Goal: Task Accomplishment & Management: Use online tool/utility

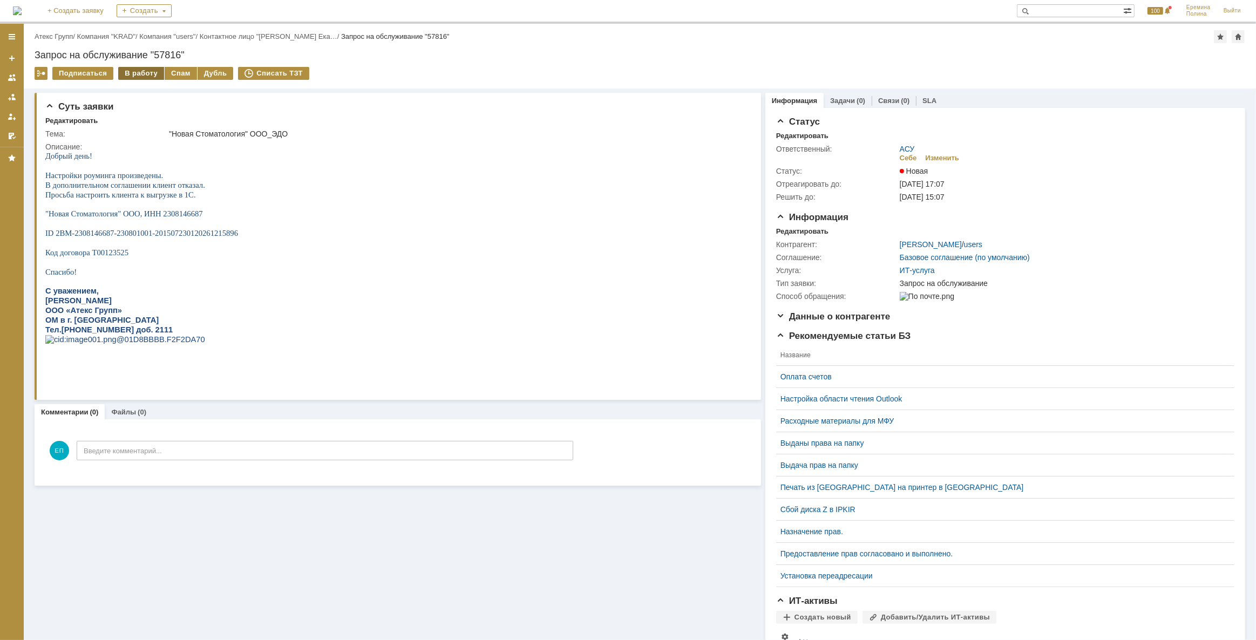
click at [133, 69] on div "В работу" at bounding box center [141, 73] width 46 height 13
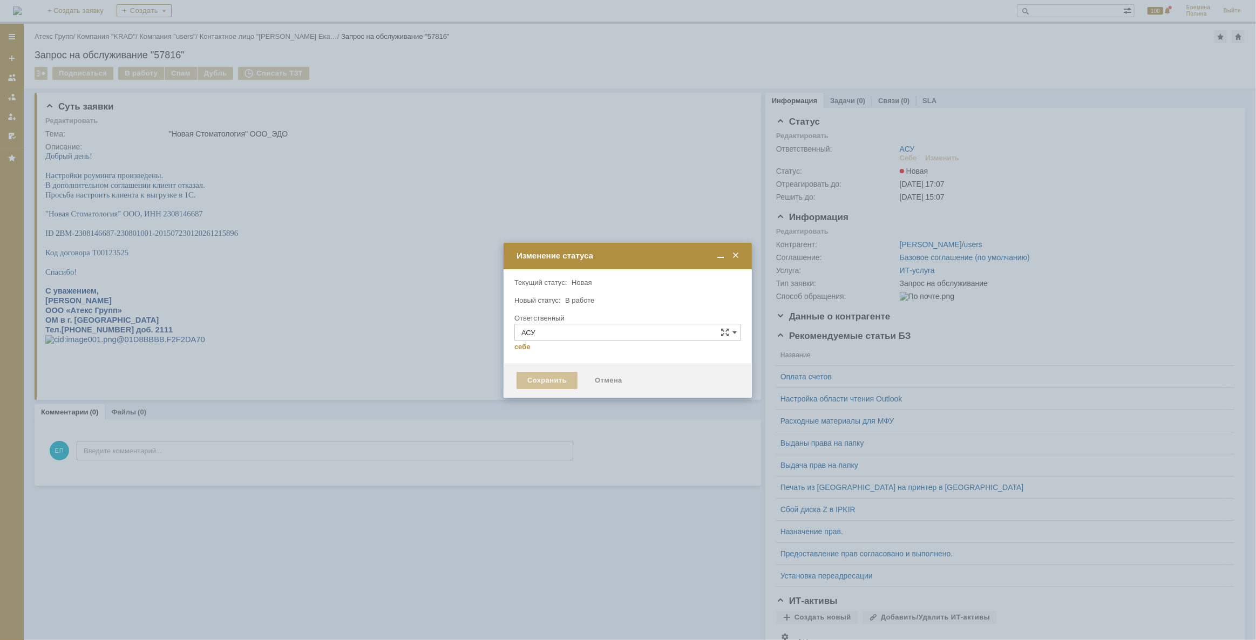
type input "[PERSON_NAME]"
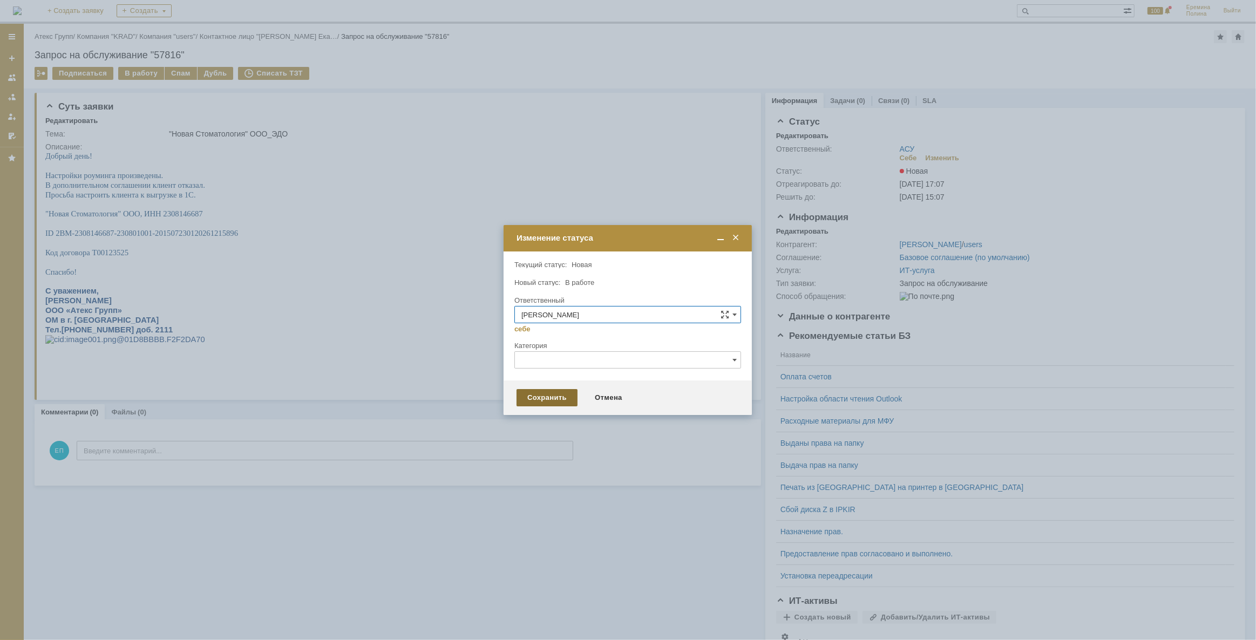
click at [535, 397] on div "Сохранить" at bounding box center [546, 397] width 61 height 17
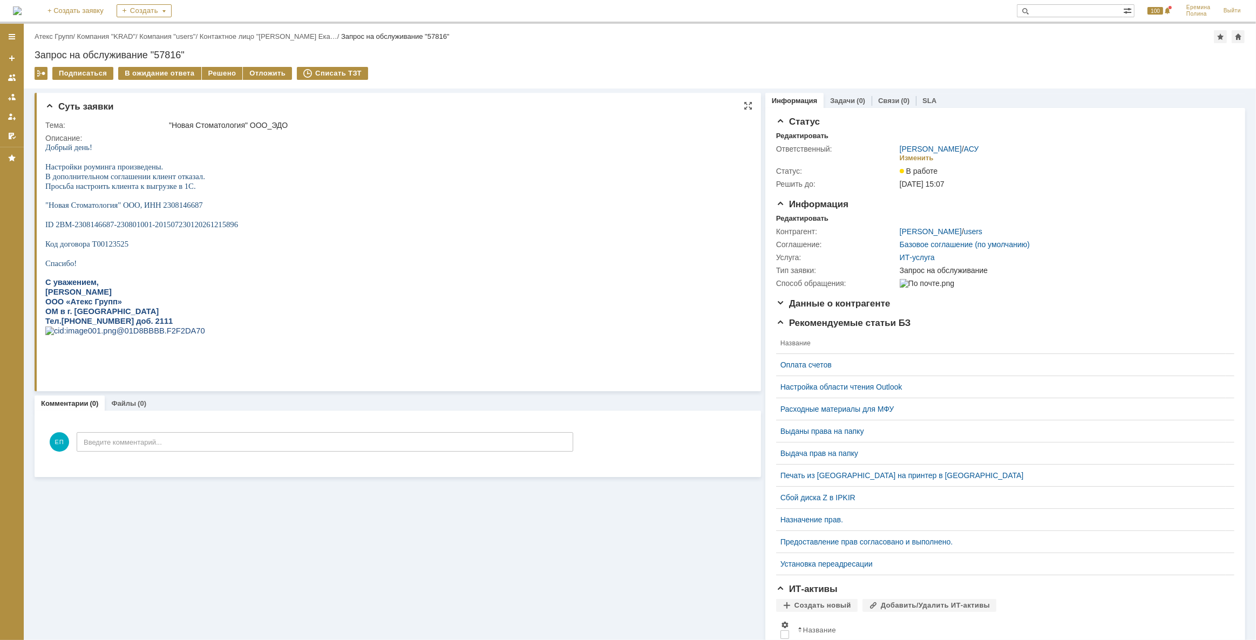
click at [333, 175] on html "Добрый день! Настройки роуминга произведены. В дополнительном соглашении клиент…" at bounding box center [394, 248] width 699 height 213
click at [220, 73] on div "Решено" at bounding box center [222, 73] width 41 height 13
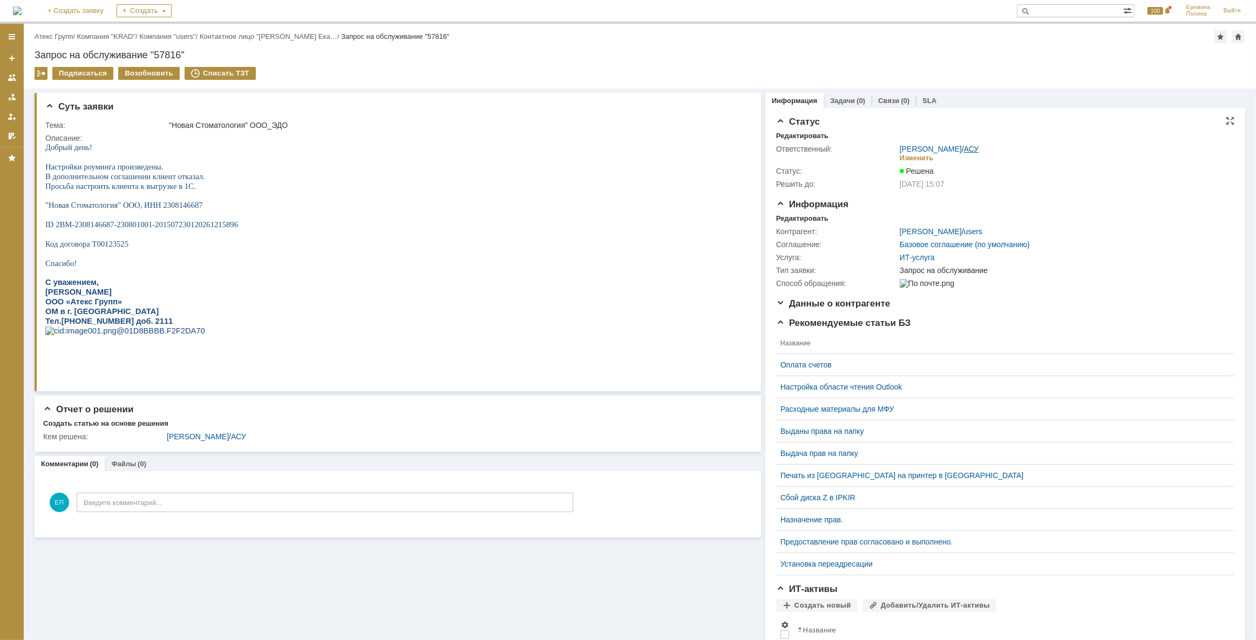
click at [969, 145] on link "АСУ" at bounding box center [971, 149] width 15 height 9
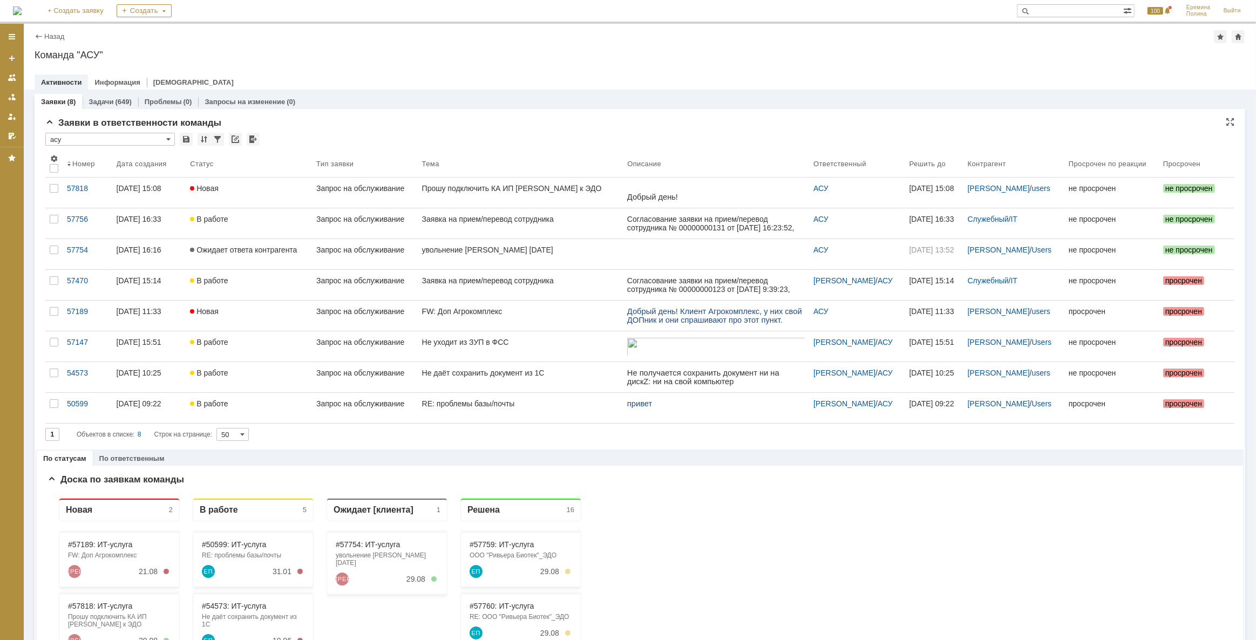
click at [723, 141] on div "* асу" at bounding box center [639, 140] width 1189 height 14
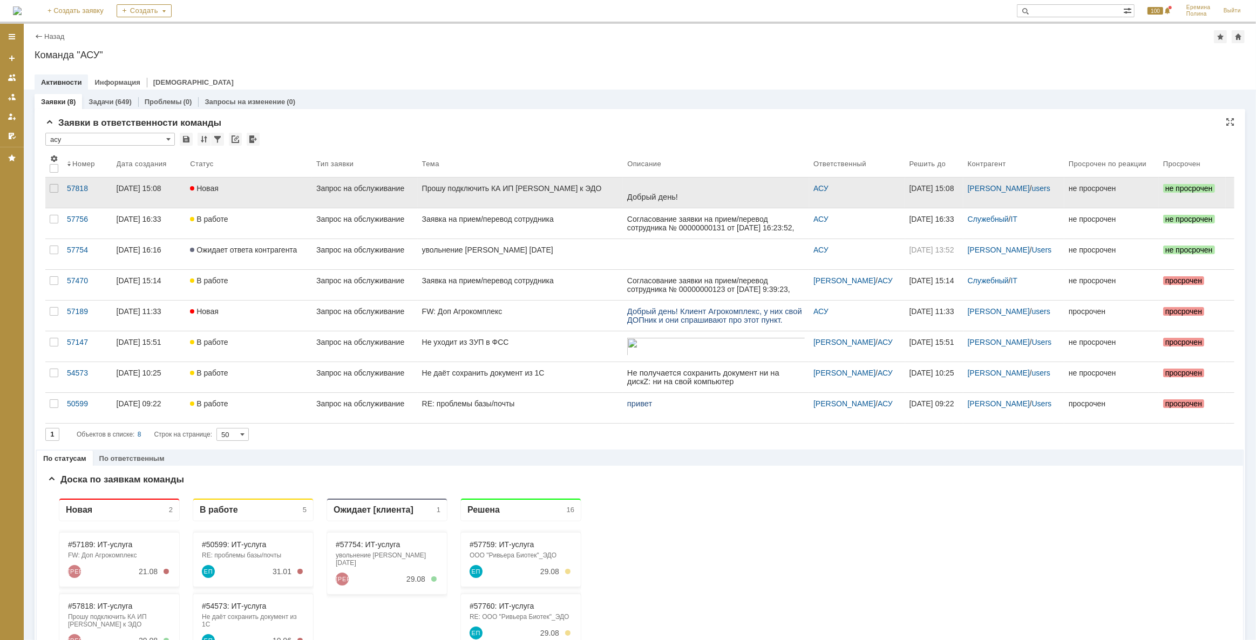
click at [485, 184] on div "Прошу подключить КА ИП [PERSON_NAME] к ЭДО" at bounding box center [520, 188] width 197 height 9
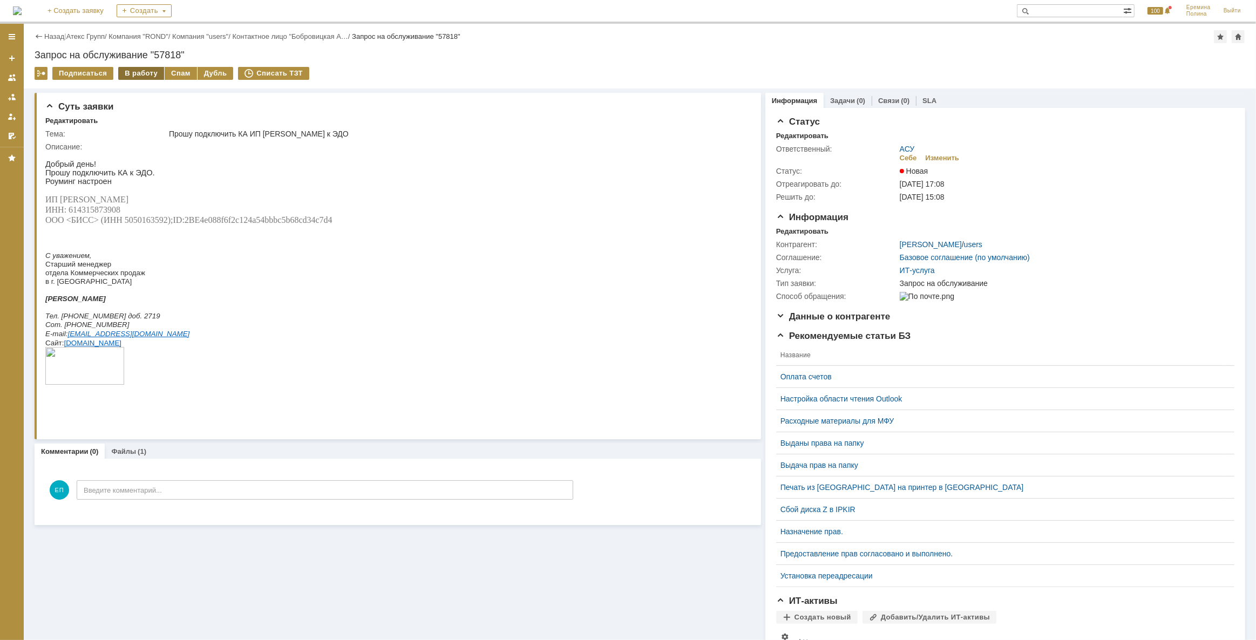
click at [140, 71] on div "В работу" at bounding box center [141, 73] width 46 height 13
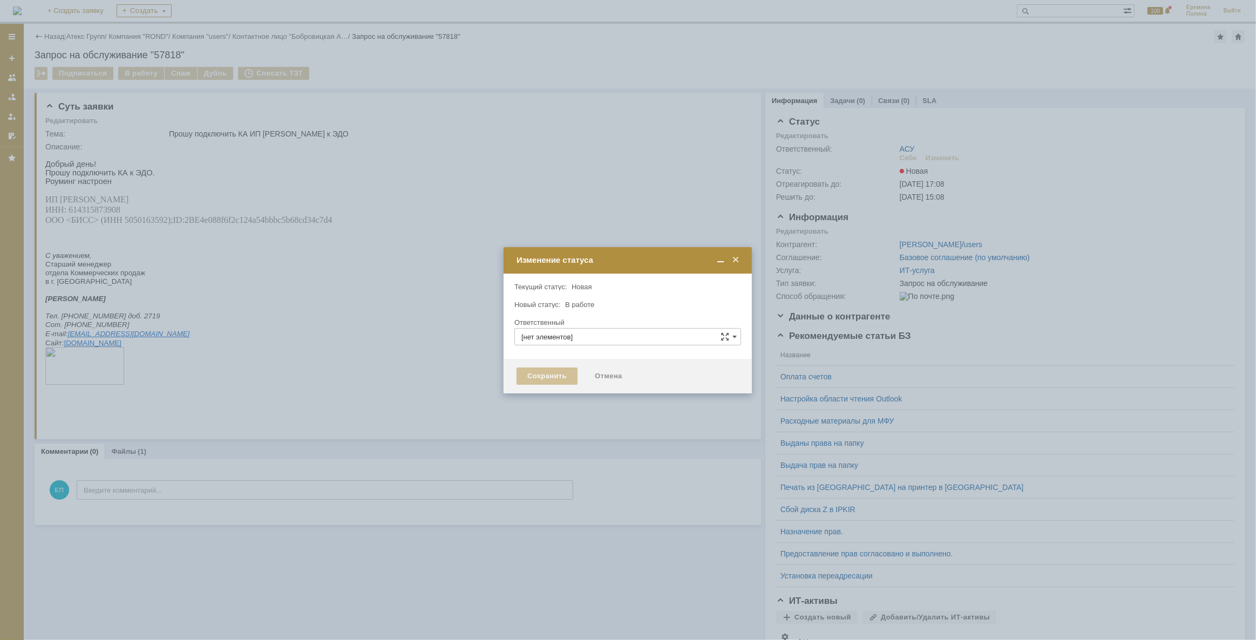
type input "АСУ"
type input "[PERSON_NAME]"
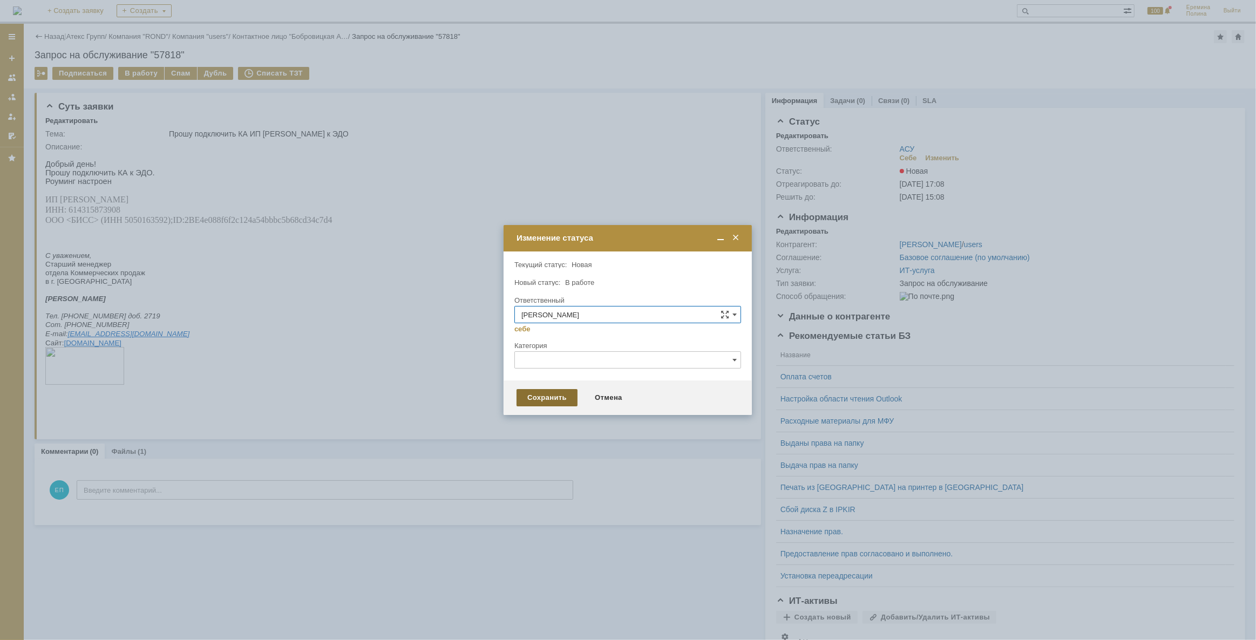
click at [526, 396] on div "Сохранить" at bounding box center [546, 397] width 61 height 17
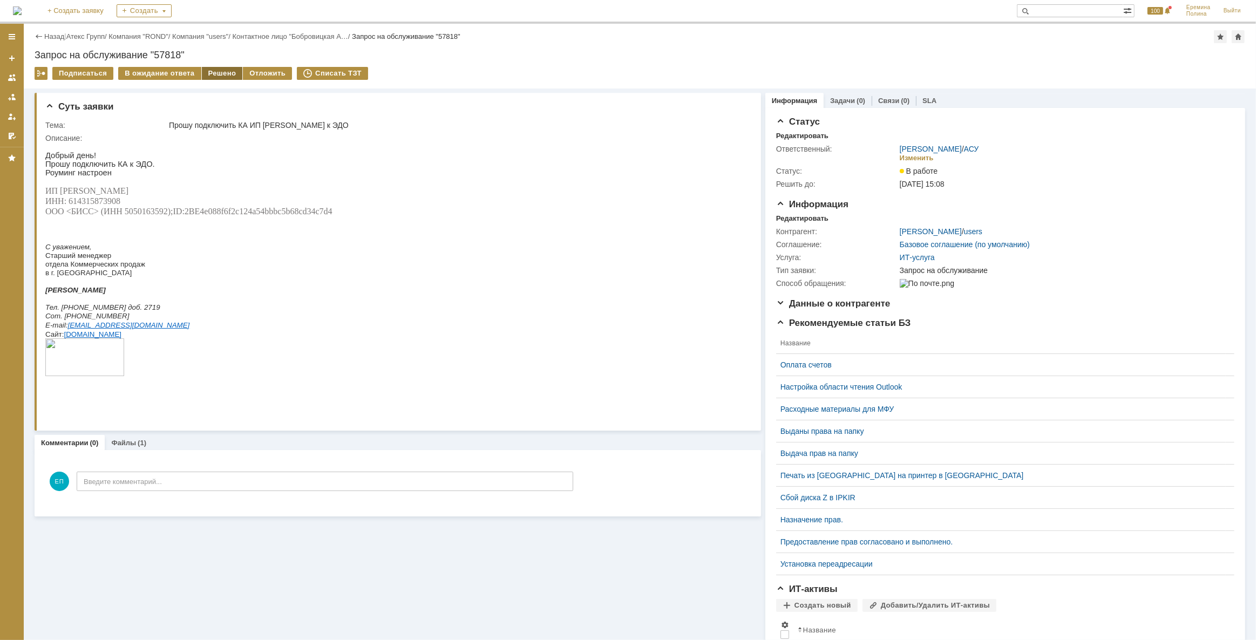
click at [223, 69] on div "Решено" at bounding box center [222, 73] width 41 height 13
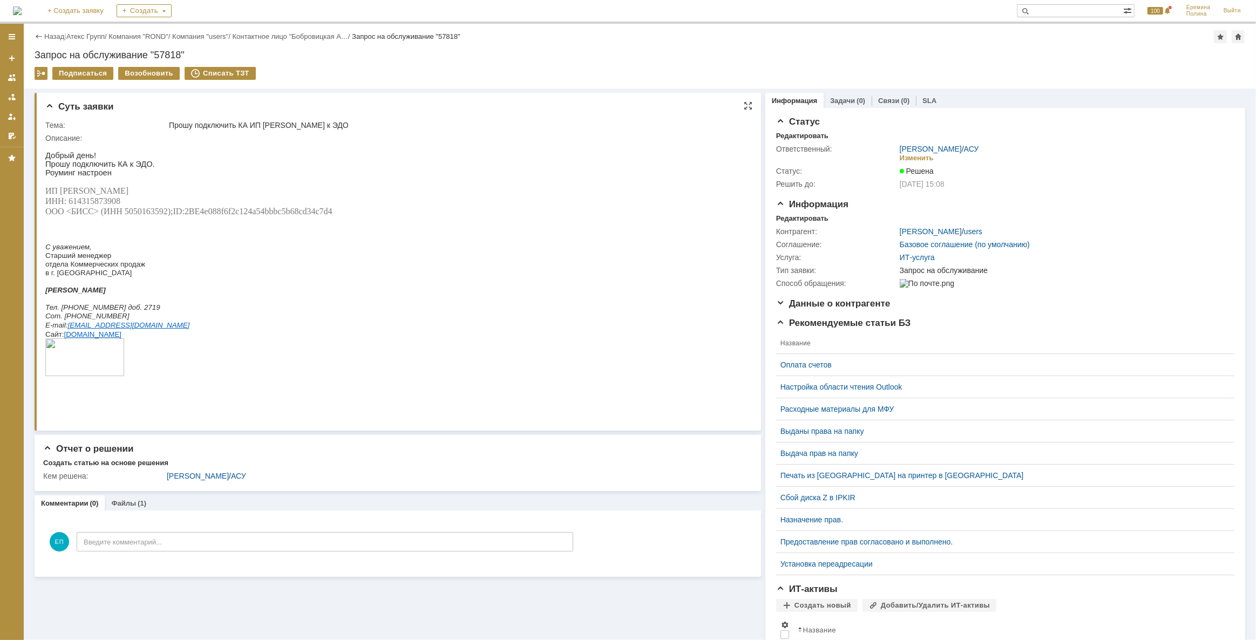
click at [299, 311] on p "Тел. [PHONE_NUMBER] доб. 2719" at bounding box center [188, 306] width 287 height 9
click at [969, 148] on link "АСУ" at bounding box center [971, 149] width 15 height 9
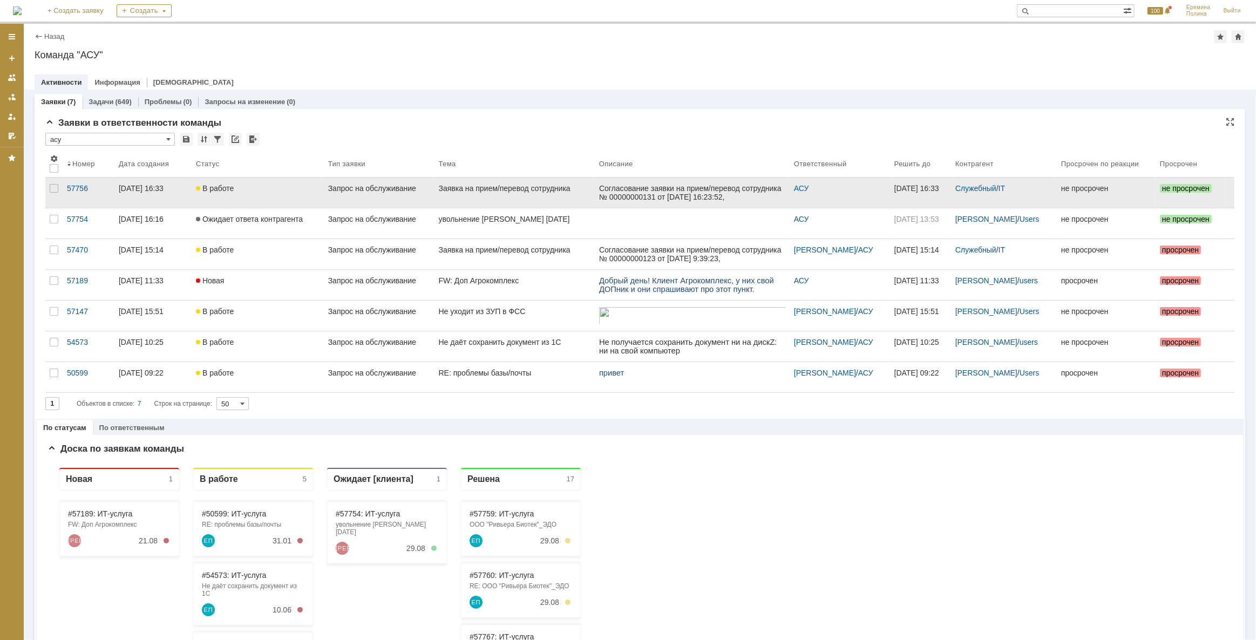
click at [504, 189] on div "Заявка на прием/перевод сотрудника" at bounding box center [515, 188] width 152 height 9
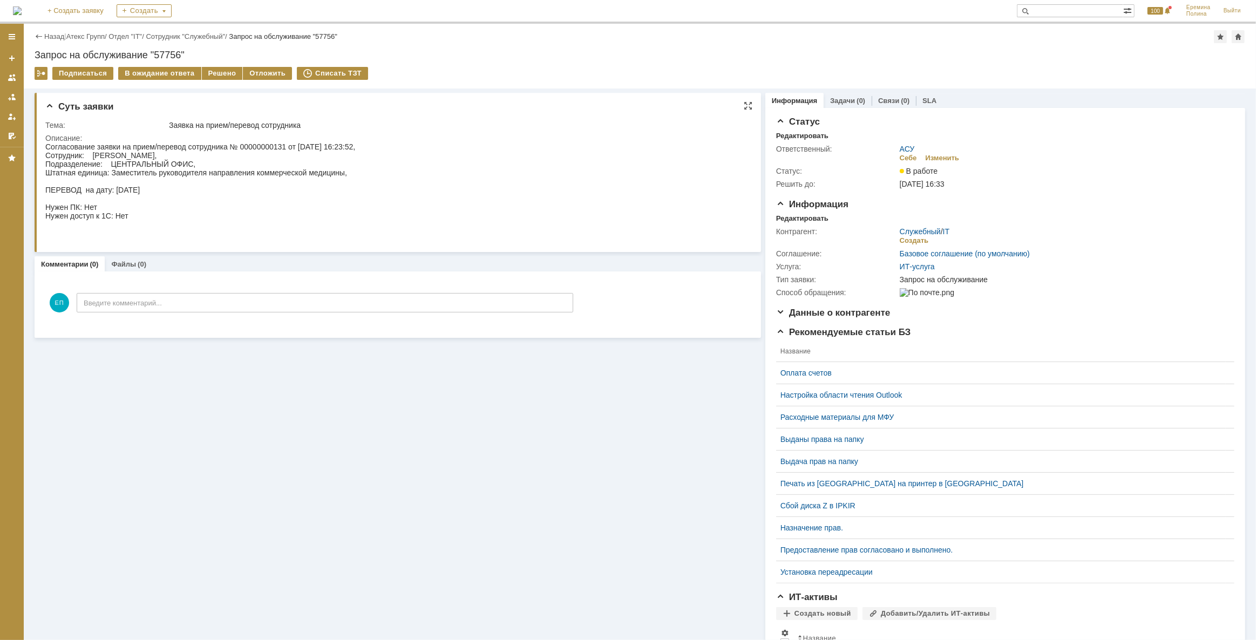
click at [354, 203] on div "Согласование заявки на прием/перевод сотрудника № 00000000131 от [DATE] 16:23:5…" at bounding box center [200, 189] width 310 height 95
click at [905, 145] on link "АСУ" at bounding box center [907, 149] width 15 height 9
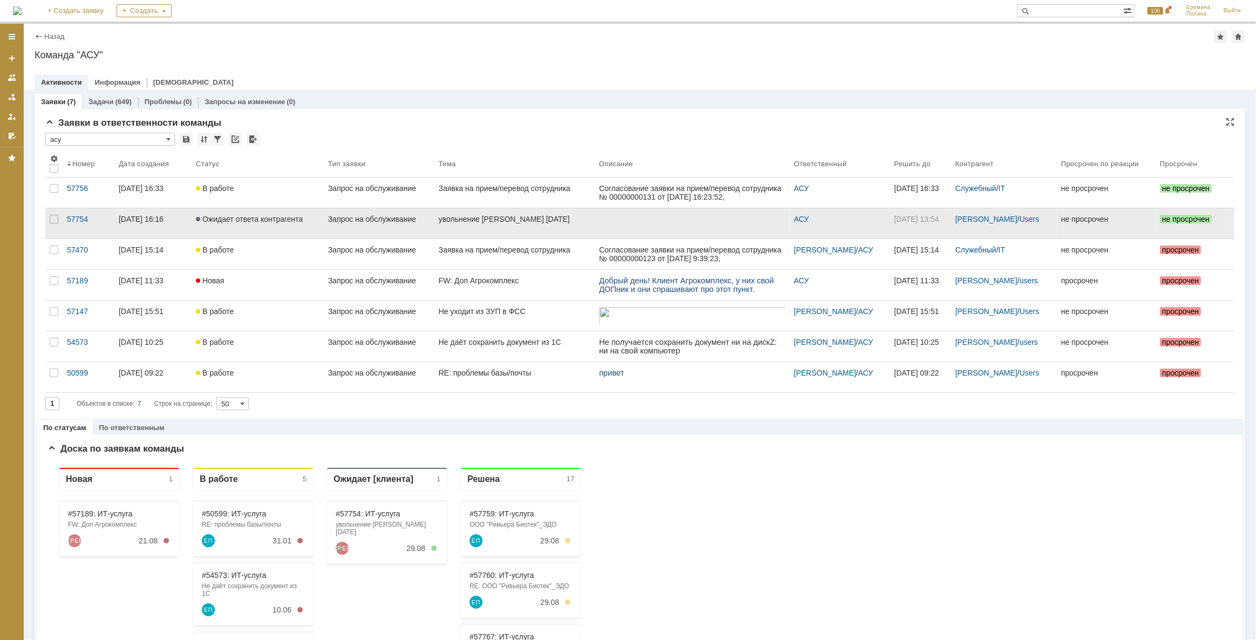
click at [501, 210] on link "увольнение [PERSON_NAME] [DATE]" at bounding box center [514, 223] width 160 height 30
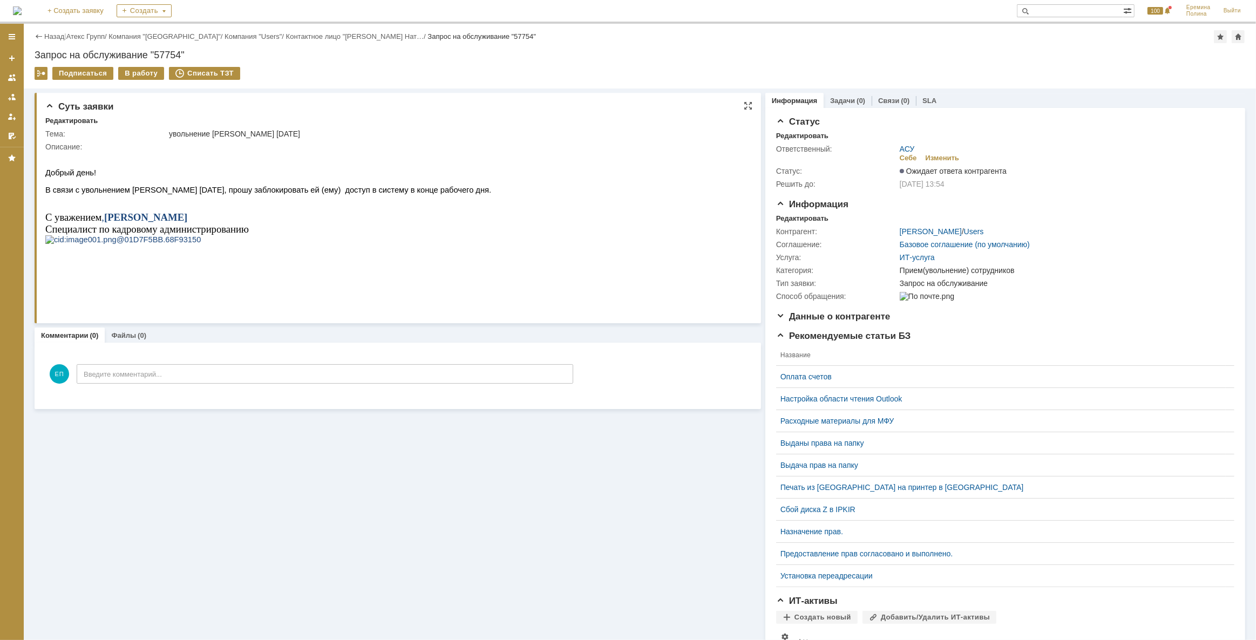
drag, startPoint x: 190, startPoint y: 221, endPoint x: 583, endPoint y: 170, distance: 396.1
click at [145, 72] on div "В работу" at bounding box center [141, 73] width 46 height 13
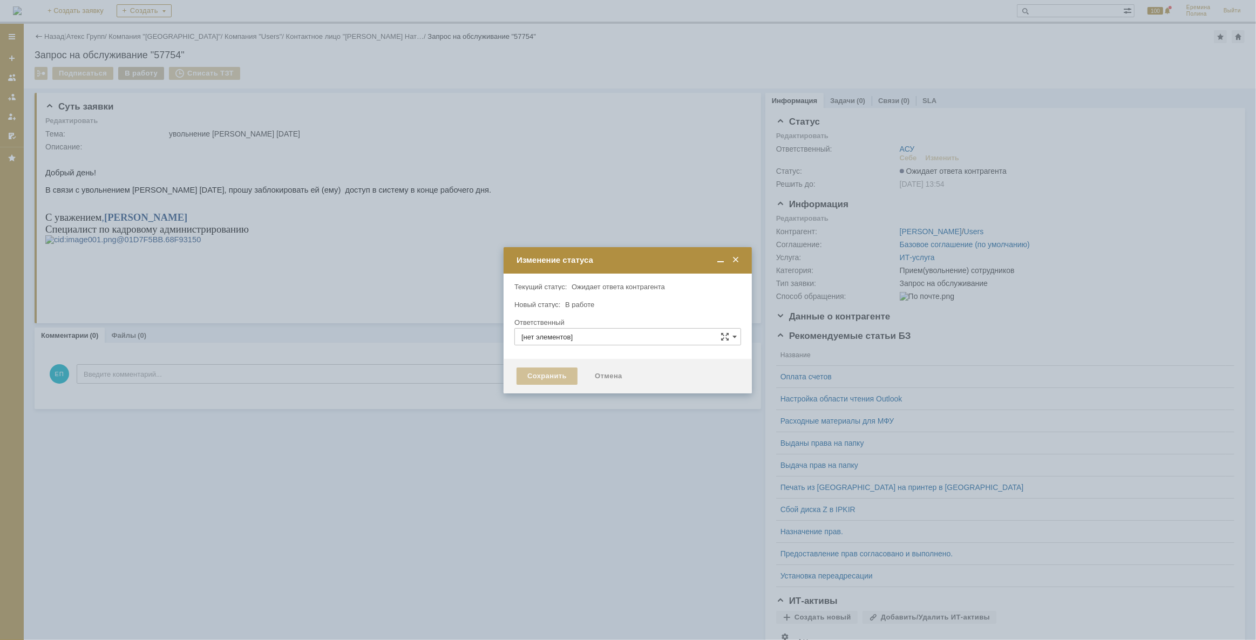
type input "АСУ"
type input "Прием(увольнение) сотрудников"
type input "[PERSON_NAME]"
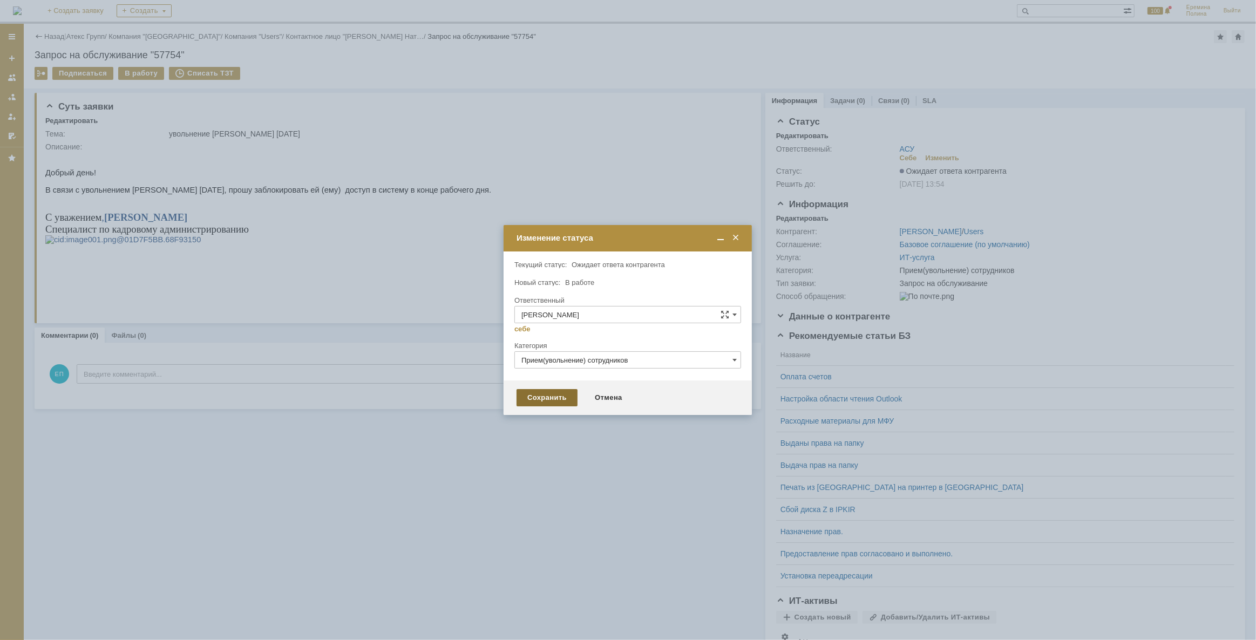
click at [546, 391] on div "Сохранить" at bounding box center [546, 397] width 61 height 17
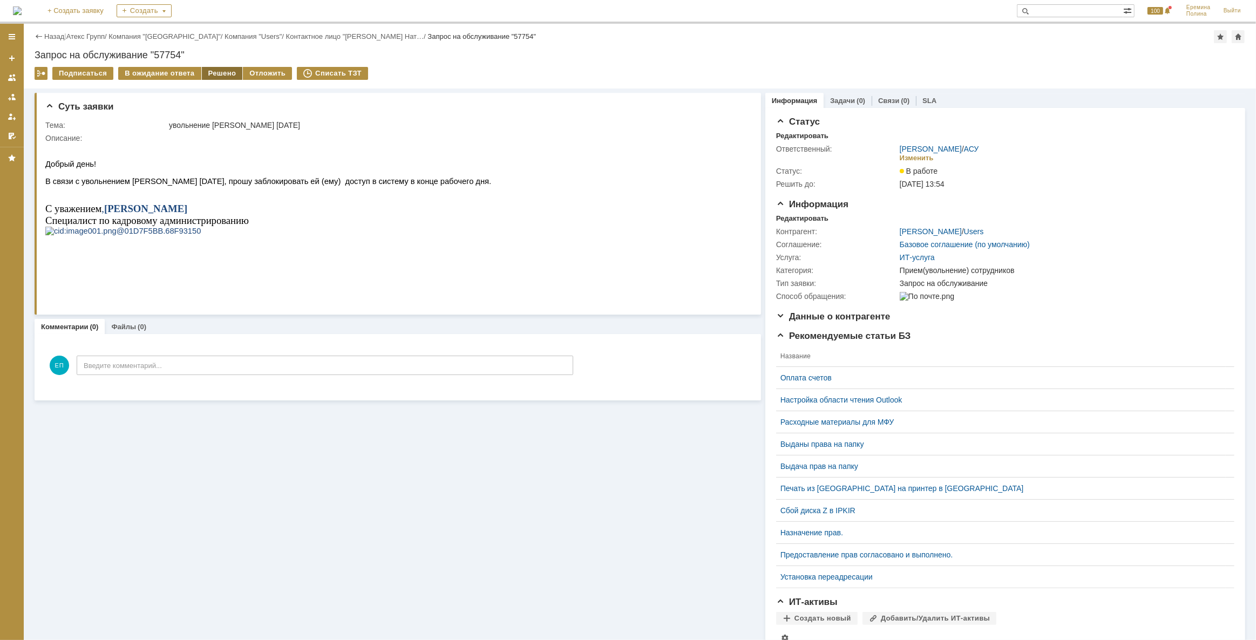
click at [220, 72] on div "Решено" at bounding box center [222, 73] width 41 height 13
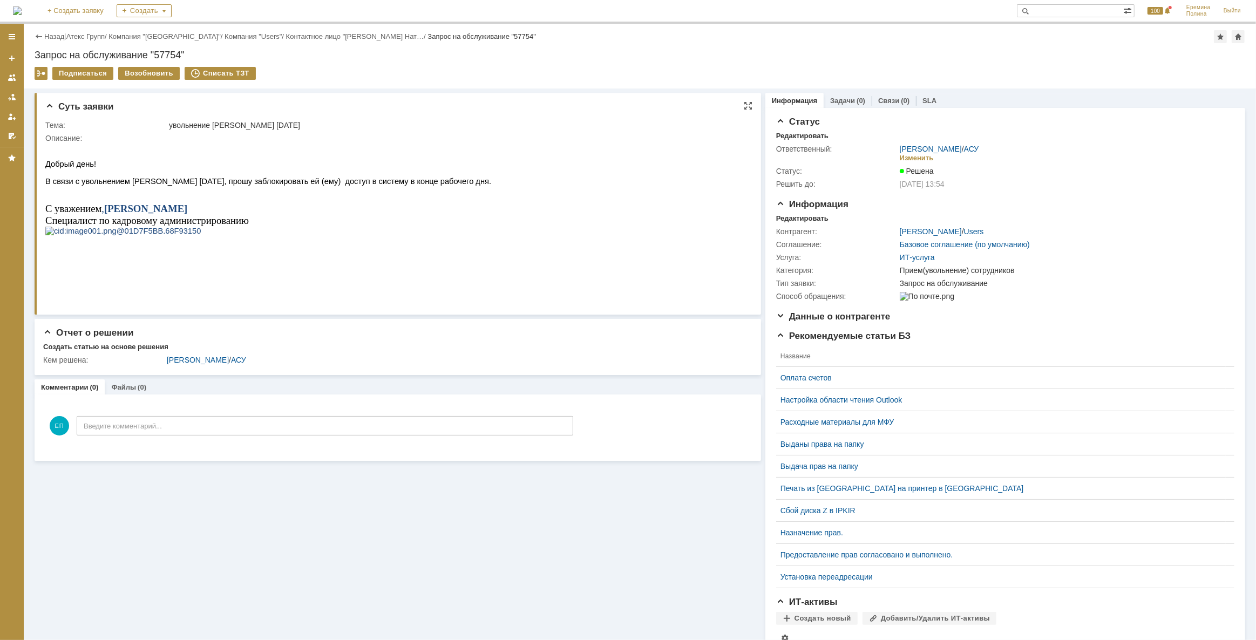
drag, startPoint x: 410, startPoint y: 223, endPoint x: 588, endPoint y: 180, distance: 183.8
click at [410, 223] on p "Специалист по кадровому администрированию" at bounding box center [268, 220] width 446 height 12
click at [964, 151] on link "АСУ" at bounding box center [971, 149] width 15 height 9
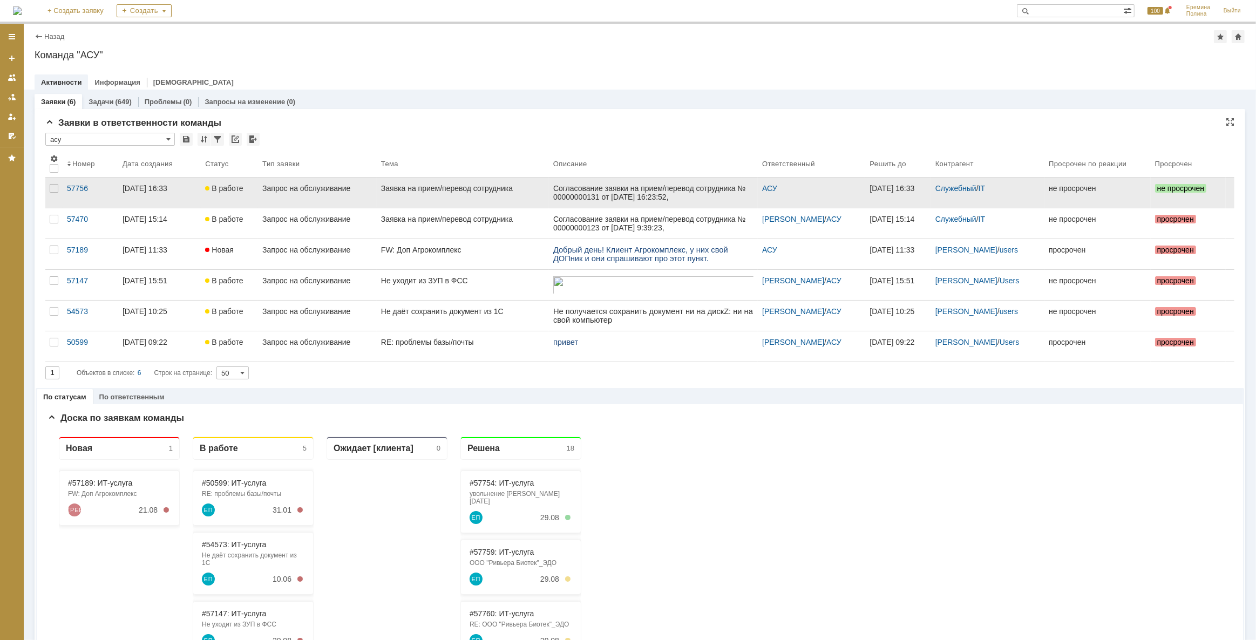
click at [653, 192] on div "Согласование заявки на прием/перевод сотрудника № 00000000131 от [DATE] 16:23:5…" at bounding box center [653, 239] width 200 height 112
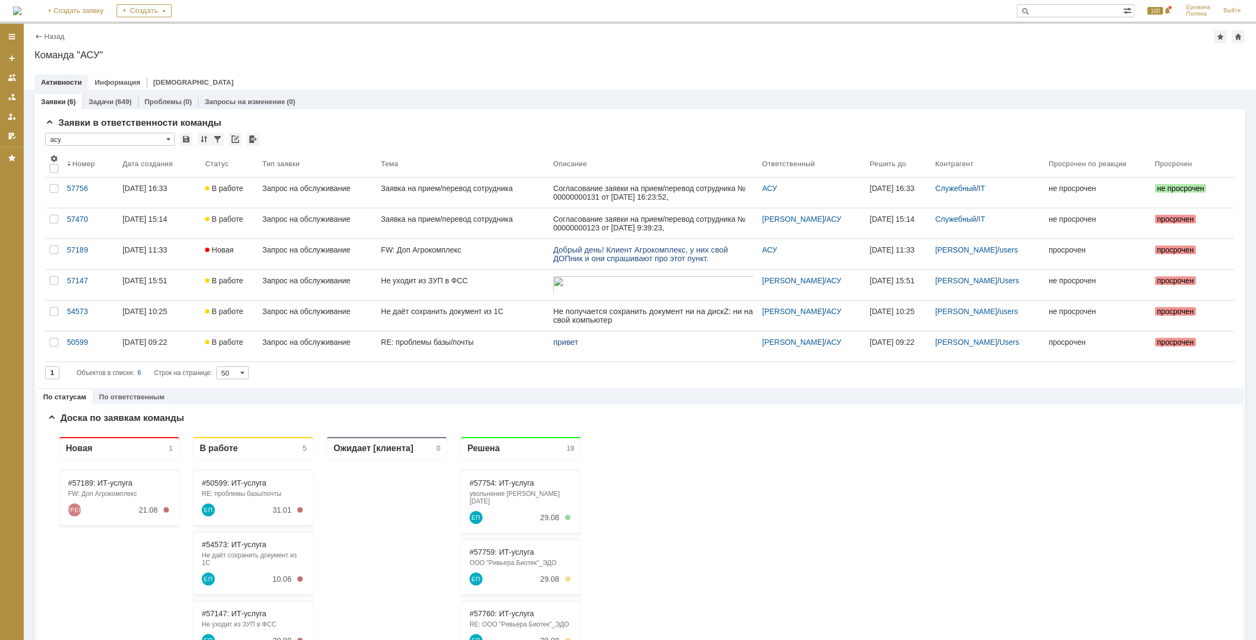
click at [477, 188] on div "Заявка на прием/перевод сотрудника" at bounding box center [463, 188] width 164 height 9
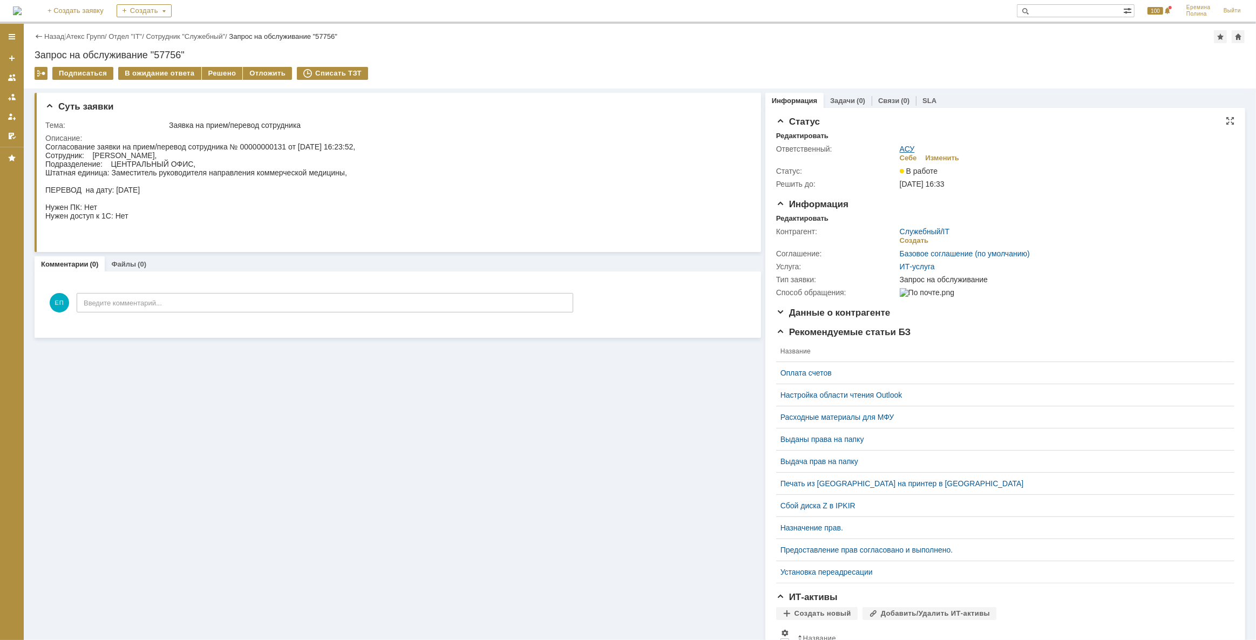
click at [908, 148] on link "АСУ" at bounding box center [907, 149] width 15 height 9
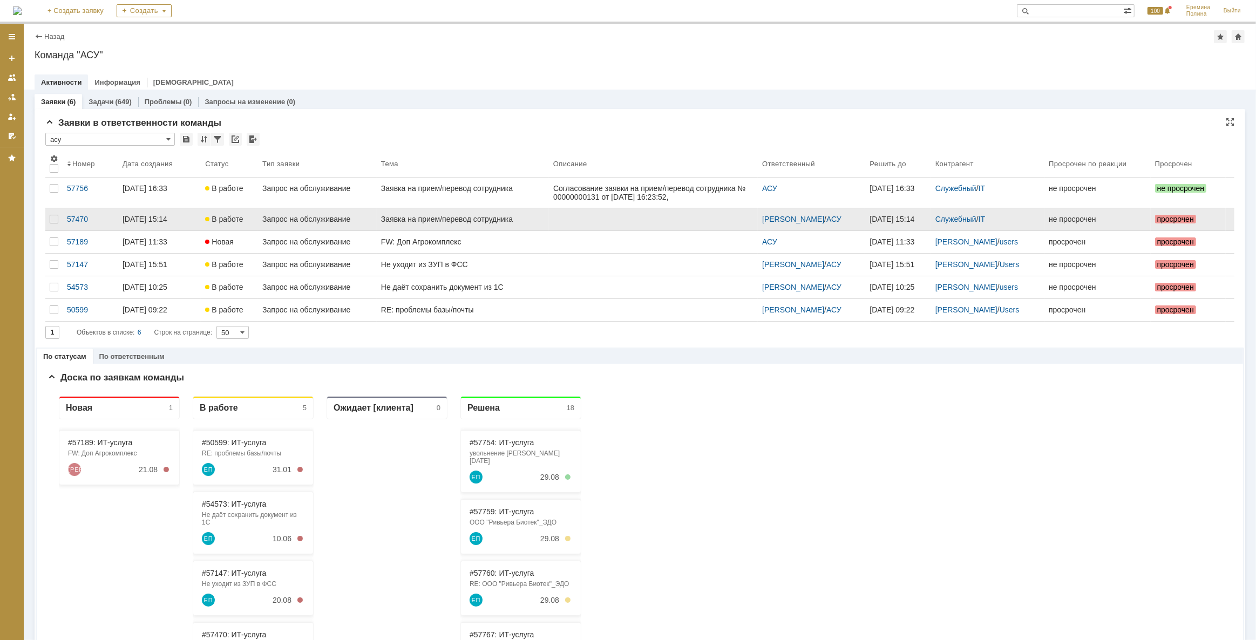
click at [415, 216] on div "Заявка на прием/перевод сотрудника" at bounding box center [463, 219] width 164 height 9
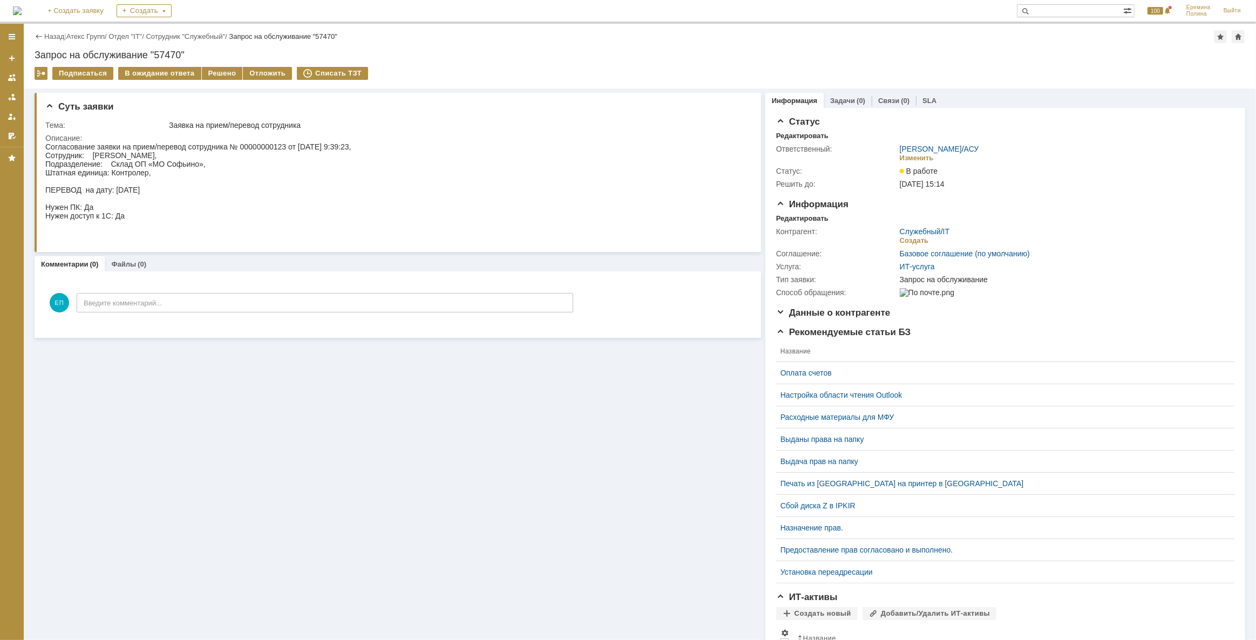
click at [965, 148] on link "АСУ" at bounding box center [971, 149] width 15 height 9
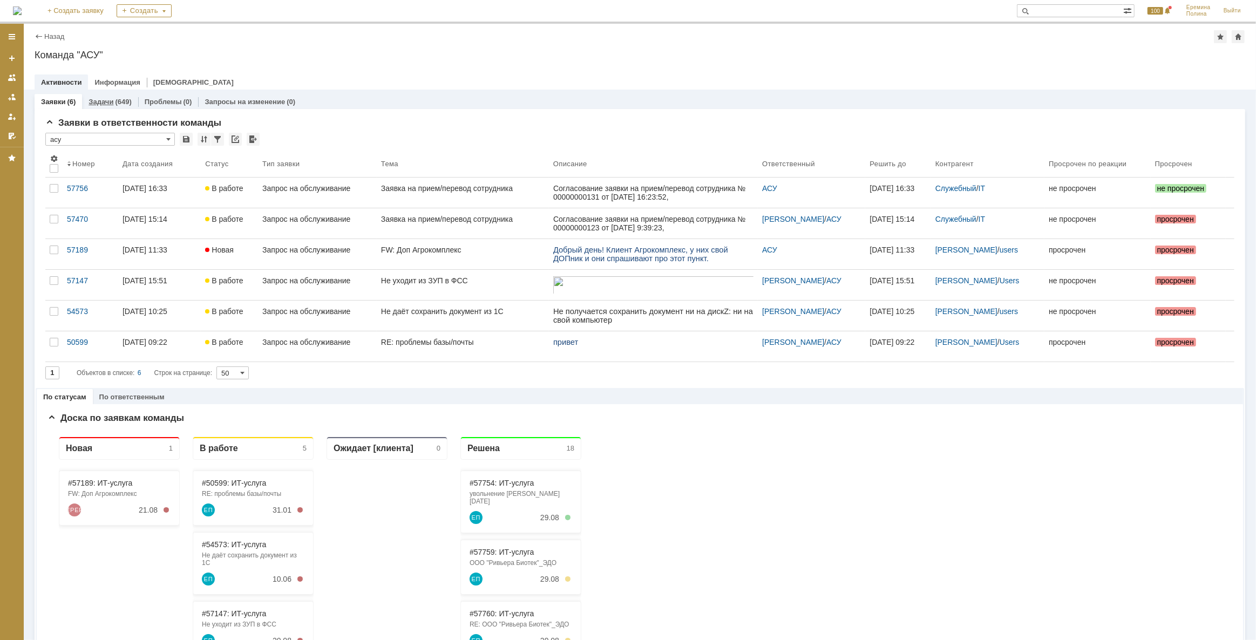
click at [103, 96] on div "Задачи (649)" at bounding box center [110, 102] width 56 height 16
